Goal: Task Accomplishment & Management: Manage account settings

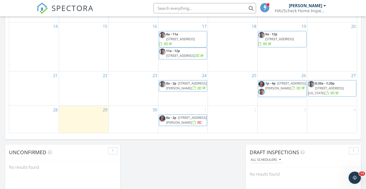
scroll to position [332, 0]
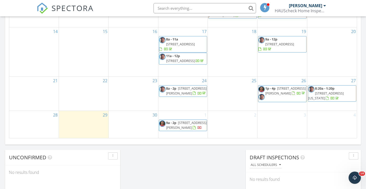
click at [276, 42] on span "[STREET_ADDRESS]" at bounding box center [280, 44] width 29 height 5
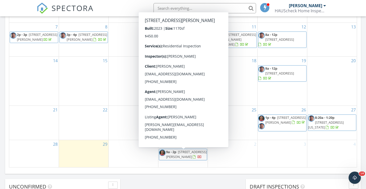
scroll to position [302, 0]
